Goal: Task Accomplishment & Management: Manage account settings

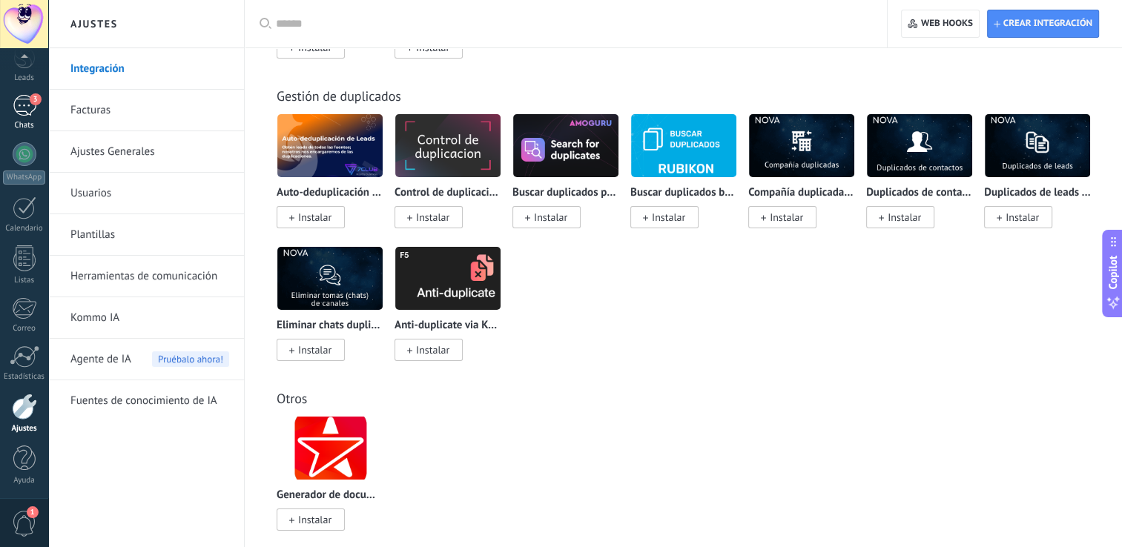
click at [23, 109] on div "3" at bounding box center [25, 105] width 24 height 21
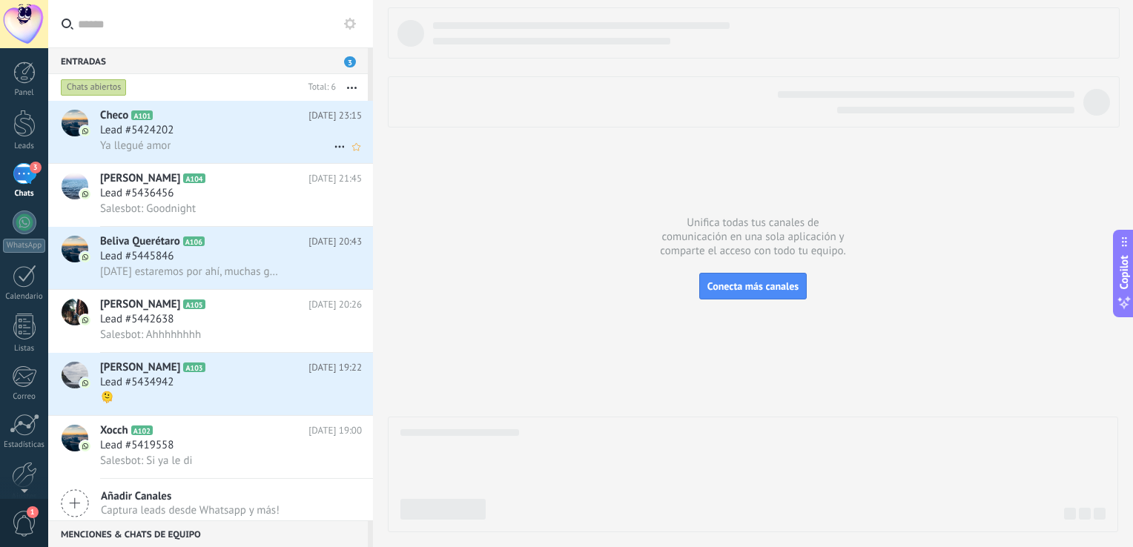
click at [332, 150] on icon at bounding box center [340, 147] width 18 height 18
click at [395, 185] on span "Conversación cerrada" at bounding box center [405, 186] width 101 height 30
